Goal: Transaction & Acquisition: Purchase product/service

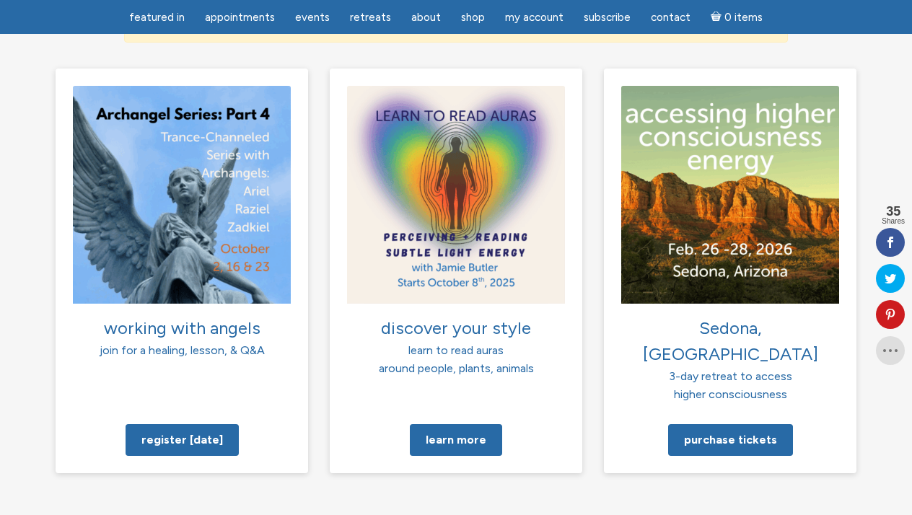
scroll to position [1057, 0]
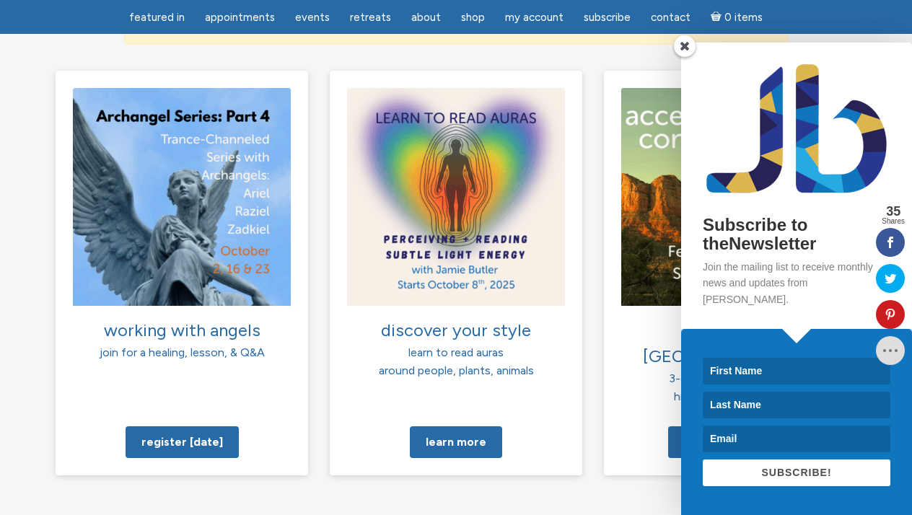
click at [684, 57] on span at bounding box center [685, 46] width 22 height 22
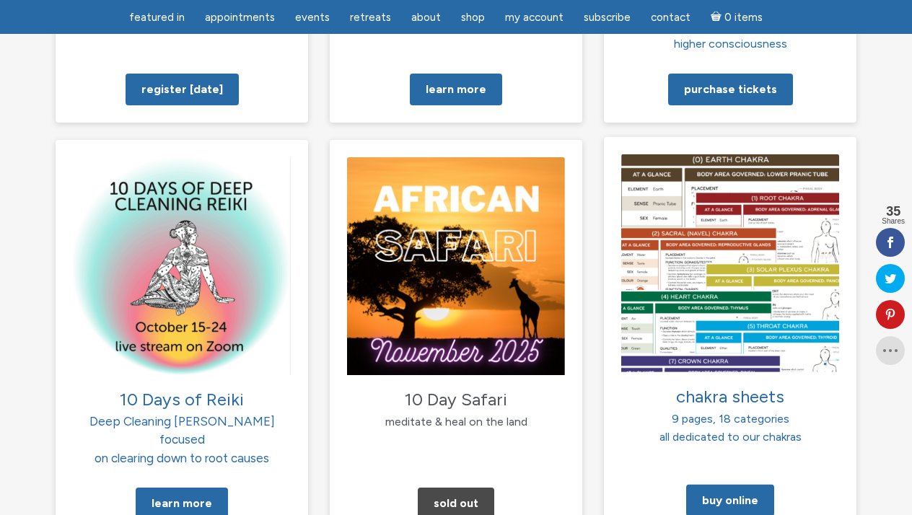
scroll to position [1410, 0]
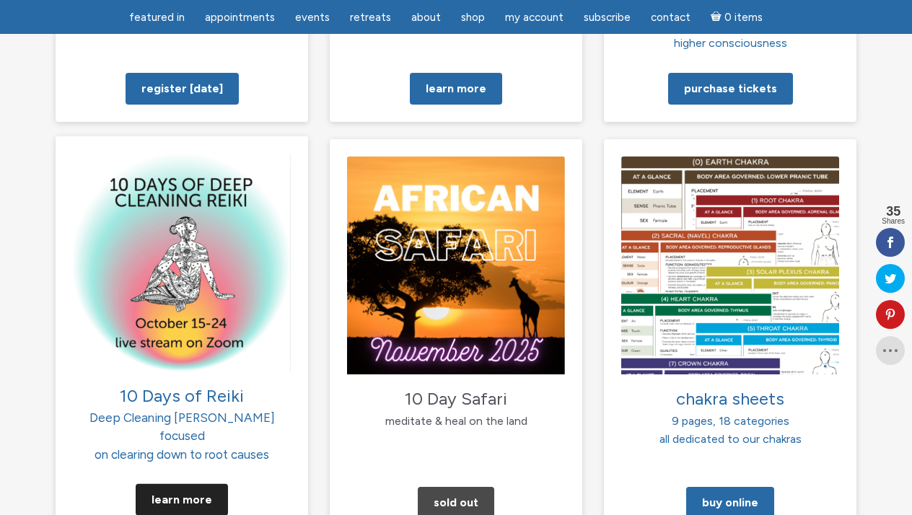
click at [188, 484] on link "Learn More" at bounding box center [182, 500] width 92 height 32
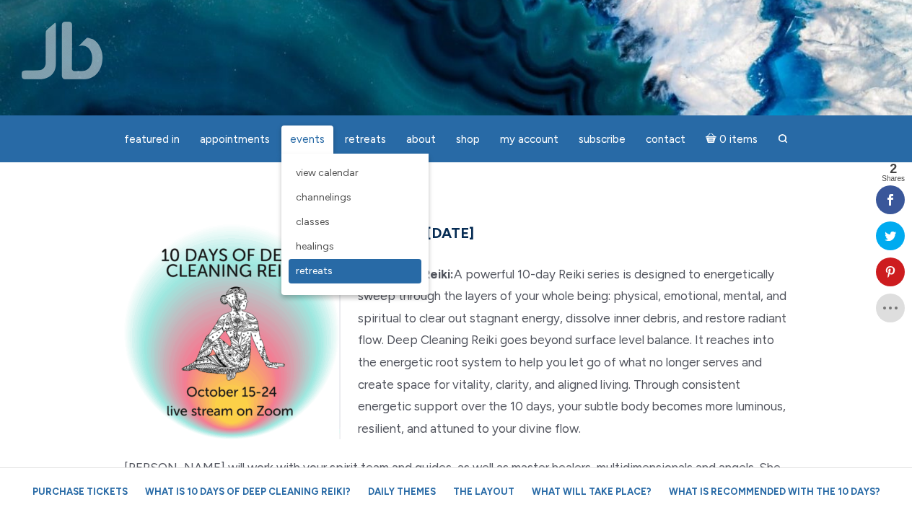
click at [318, 271] on span "Retreats" at bounding box center [314, 271] width 37 height 12
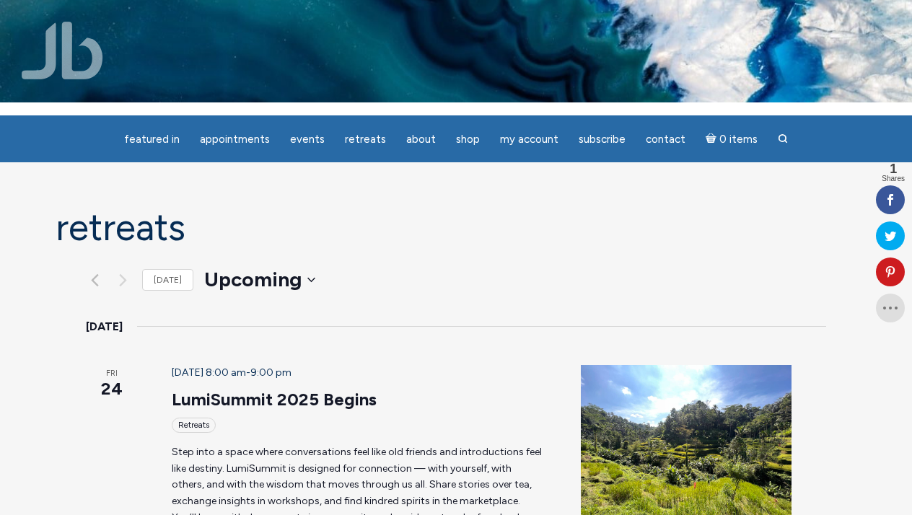
scroll to position [12, 0]
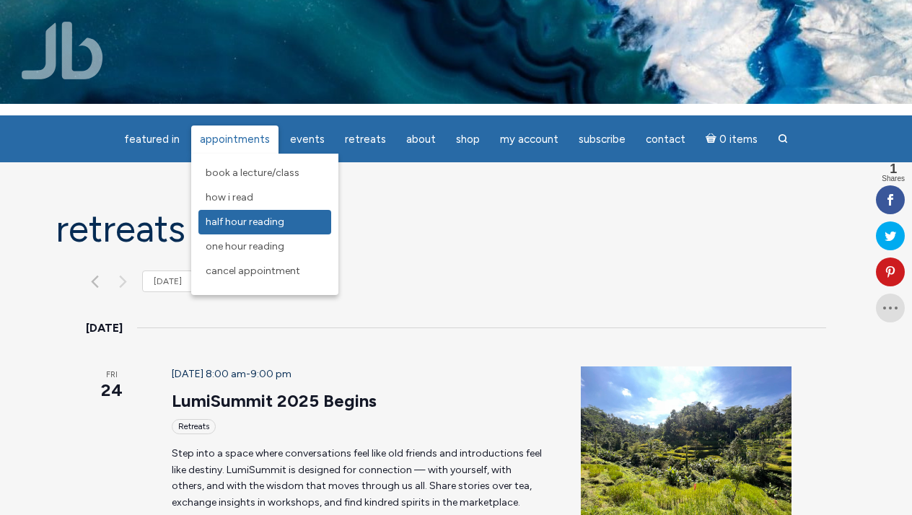
click at [244, 216] on span "Half Hour Reading" at bounding box center [245, 222] width 79 height 12
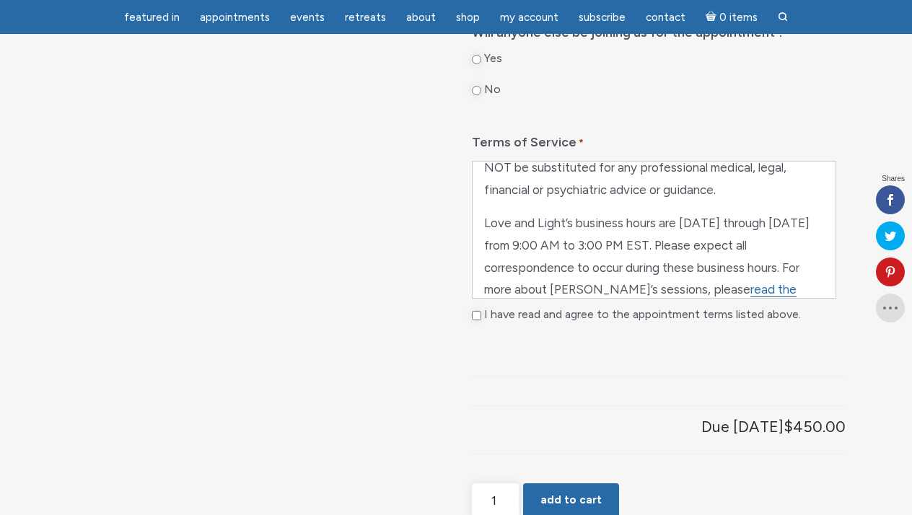
scroll to position [694, 0]
